Goal: Task Accomplishment & Management: Use online tool/utility

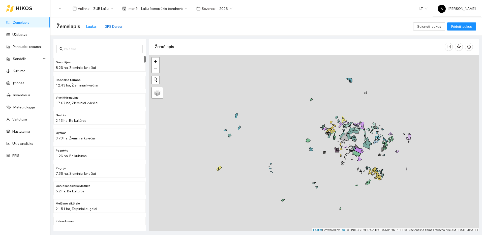
click at [112, 26] on div "GPS Darbai" at bounding box center [114, 27] width 18 height 6
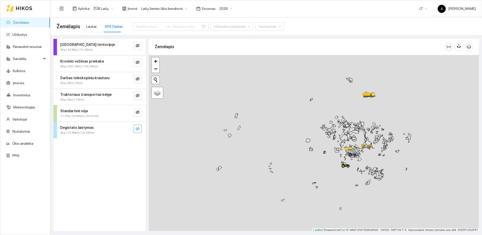
click at [139, 127] on icon "eye-invisible" at bounding box center [138, 129] width 4 height 4
click at [130, 129] on button "button" at bounding box center [127, 129] width 8 height 8
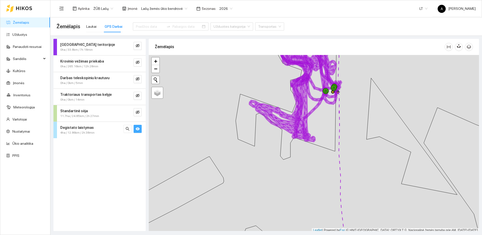
scroll to position [2, 0]
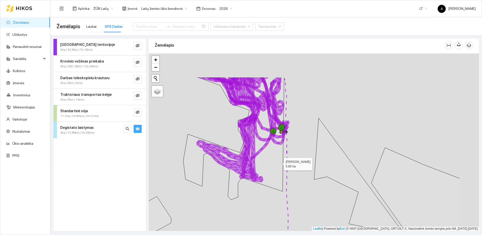
drag, startPoint x: 304, startPoint y: 140, endPoint x: 280, endPoint y: 169, distance: 37.8
click at [280, 169] on icon at bounding box center [233, 138] width 101 height 122
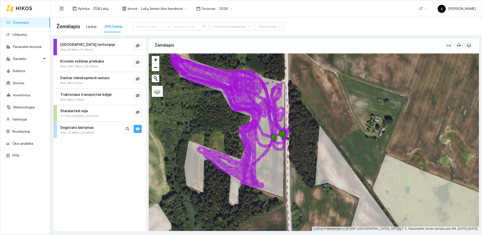
click at [138, 130] on icon "eye" at bounding box center [138, 129] width 4 height 4
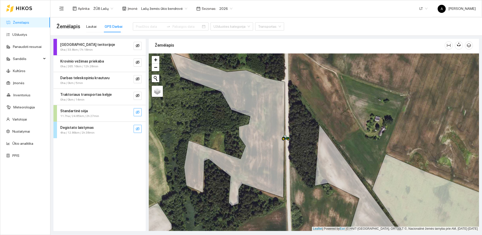
click at [138, 111] on icon "eye-invisible" at bounding box center [138, 112] width 4 height 4
click at [129, 112] on icon "search" at bounding box center [127, 112] width 4 height 4
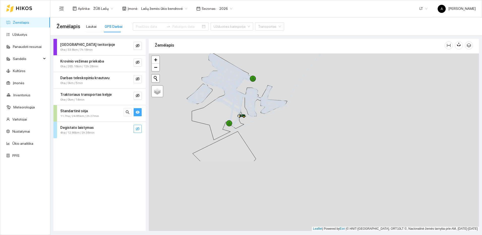
drag, startPoint x: 261, startPoint y: 224, endPoint x: 276, endPoint y: 136, distance: 89.0
click at [276, 136] on div at bounding box center [314, 141] width 330 height 177
drag, startPoint x: 306, startPoint y: 125, endPoint x: 306, endPoint y: 159, distance: 33.3
click at [306, 159] on div at bounding box center [314, 141] width 330 height 177
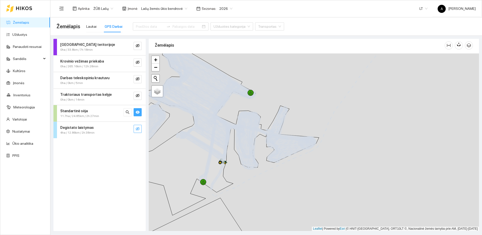
drag, startPoint x: 254, startPoint y: 144, endPoint x: 314, endPoint y: 169, distance: 65.5
click at [314, 169] on div at bounding box center [314, 141] width 330 height 177
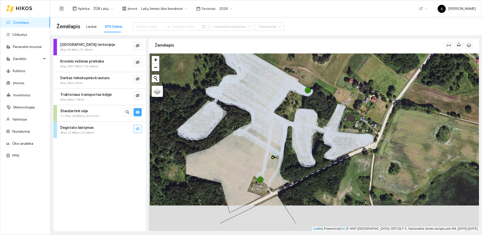
drag, startPoint x: 331, startPoint y: 198, endPoint x: 334, endPoint y: 192, distance: 7.8
click at [334, 192] on div at bounding box center [314, 141] width 330 height 177
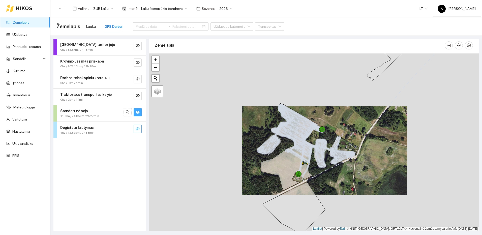
drag, startPoint x: 331, startPoint y: 175, endPoint x: 331, endPoint y: 161, distance: 14.4
click at [331, 161] on div at bounding box center [314, 141] width 330 height 177
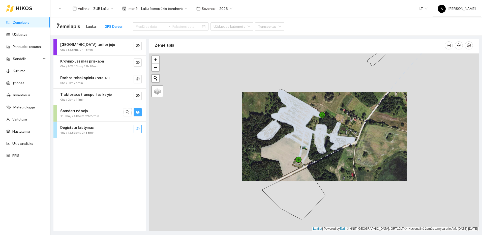
click at [139, 113] on icon "eye" at bounding box center [138, 112] width 4 height 4
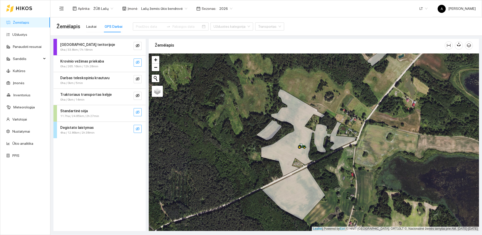
click at [139, 64] on icon "eye-invisible" at bounding box center [138, 62] width 4 height 4
click at [129, 64] on icon "search" at bounding box center [127, 62] width 4 height 4
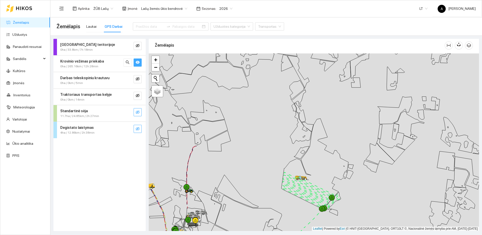
click at [137, 58] on button "button" at bounding box center [138, 62] width 8 height 8
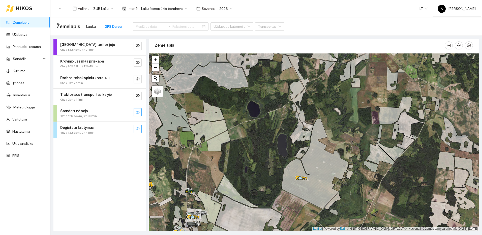
click at [22, 22] on link "Žemėlapis" at bounding box center [21, 22] width 16 height 4
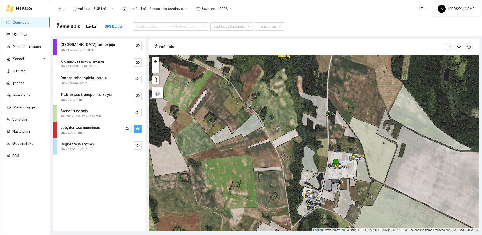
click at [140, 129] on button "button" at bounding box center [138, 129] width 8 height 8
click at [139, 115] on button "button" at bounding box center [138, 112] width 8 height 8
click at [128, 113] on icon "search" at bounding box center [127, 112] width 4 height 4
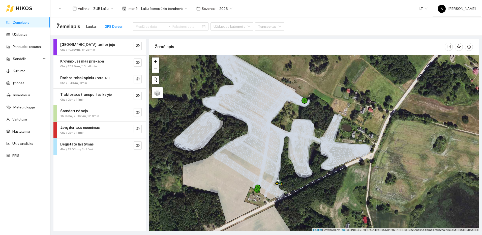
click at [29, 24] on link "Žemėlapis" at bounding box center [21, 22] width 16 height 4
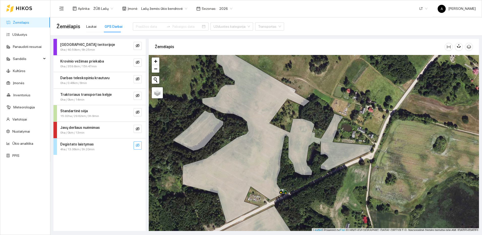
click at [141, 144] on button "button" at bounding box center [138, 145] width 8 height 8
click at [137, 144] on icon "eye" at bounding box center [138, 145] width 4 height 3
click at [137, 144] on icon "eye-invisible" at bounding box center [138, 145] width 4 height 4
click at [125, 147] on button "button" at bounding box center [127, 145] width 8 height 8
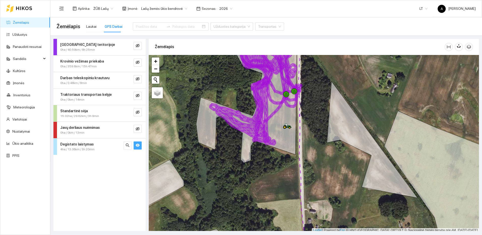
click at [138, 146] on icon "eye" at bounding box center [138, 145] width 4 height 3
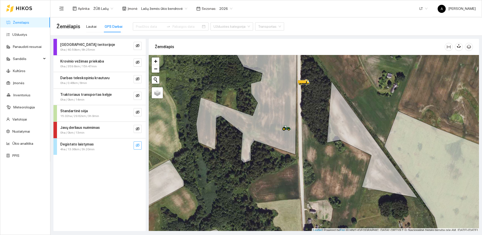
click at [138, 146] on icon "eye-invisible" at bounding box center [138, 145] width 4 height 4
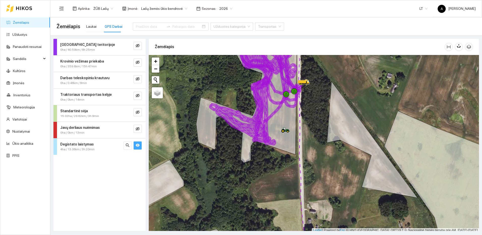
click at [138, 145] on icon "eye" at bounding box center [138, 145] width 4 height 4
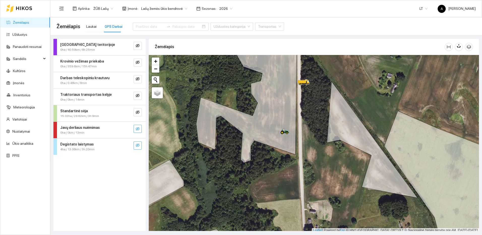
click at [139, 129] on icon "eye-invisible" at bounding box center [138, 129] width 4 height 4
click at [139, 129] on icon "eye" at bounding box center [138, 128] width 4 height 3
click at [138, 114] on span "eye-invisible" at bounding box center [138, 112] width 4 height 5
click at [128, 114] on icon "search" at bounding box center [127, 112] width 4 height 4
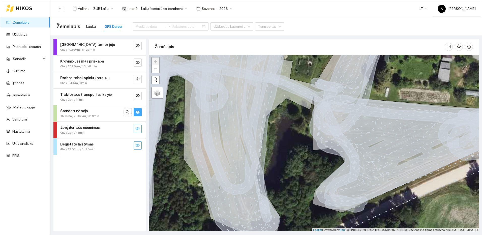
click at [118, 27] on div "GPS Darbai" at bounding box center [114, 27] width 18 height 6
click at [95, 25] on div "Laukai" at bounding box center [91, 27] width 10 height 6
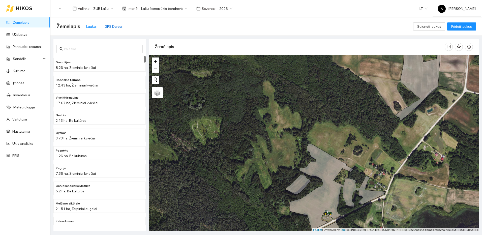
click at [115, 26] on div "GPS Darbai" at bounding box center [114, 27] width 18 height 6
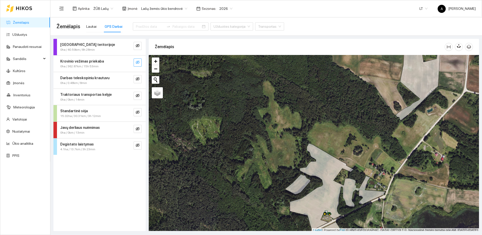
click at [141, 63] on button "button" at bounding box center [138, 62] width 8 height 8
click at [129, 64] on icon "search" at bounding box center [128, 62] width 4 height 4
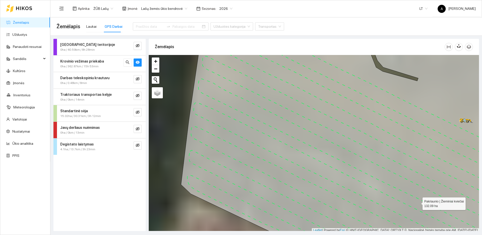
scroll to position [2, 0]
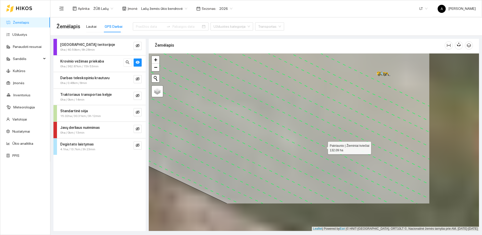
drag, startPoint x: 402, startPoint y: 190, endPoint x: 319, endPoint y: 140, distance: 96.7
click at [319, 140] on icon at bounding box center [263, 96] width 331 height 213
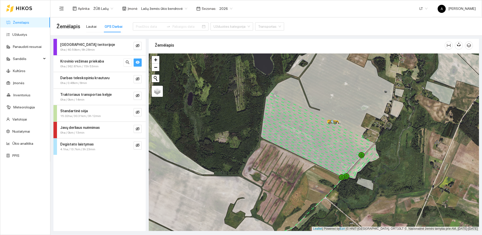
click at [137, 61] on icon "eye" at bounding box center [138, 62] width 4 height 3
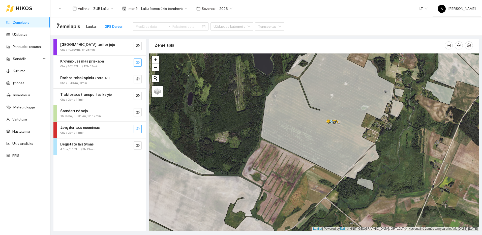
click at [135, 131] on button "button" at bounding box center [138, 129] width 8 height 8
click at [137, 129] on icon "eye" at bounding box center [138, 128] width 4 height 3
click at [141, 113] on button "button" at bounding box center [138, 112] width 8 height 8
click at [130, 112] on button "button" at bounding box center [127, 112] width 8 height 8
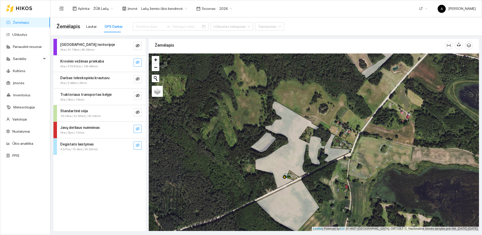
click at [140, 146] on button "button" at bounding box center [138, 145] width 8 height 8
click at [138, 145] on icon "eye" at bounding box center [138, 145] width 4 height 3
click at [138, 145] on icon "eye-invisible" at bounding box center [138, 145] width 4 height 4
click at [126, 145] on icon "search" at bounding box center [128, 145] width 4 height 4
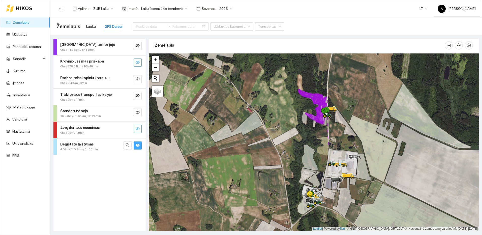
click at [136, 145] on icon "eye" at bounding box center [138, 145] width 4 height 3
click at [139, 129] on icon "eye-invisible" at bounding box center [138, 129] width 4 height 4
click at [139, 129] on icon "eye" at bounding box center [138, 128] width 4 height 3
click at [135, 114] on button "button" at bounding box center [138, 112] width 8 height 8
click at [128, 113] on icon "search" at bounding box center [128, 112] width 4 height 4
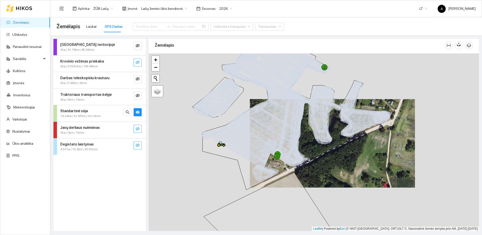
drag, startPoint x: 272, startPoint y: 202, endPoint x: 298, endPoint y: 181, distance: 32.8
click at [298, 181] on icon at bounding box center [267, 201] width 126 height 58
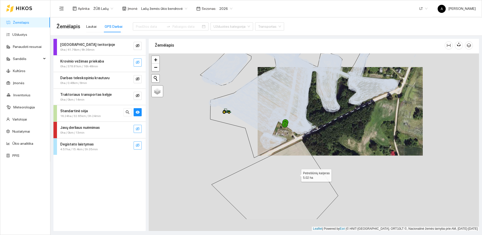
drag, startPoint x: 293, startPoint y: 197, endPoint x: 297, endPoint y: 174, distance: 23.0
click at [297, 174] on icon at bounding box center [274, 179] width 126 height 79
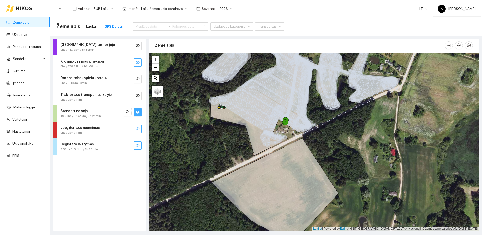
click at [140, 111] on button "button" at bounding box center [138, 112] width 8 height 8
